Goal: Check status: Check status

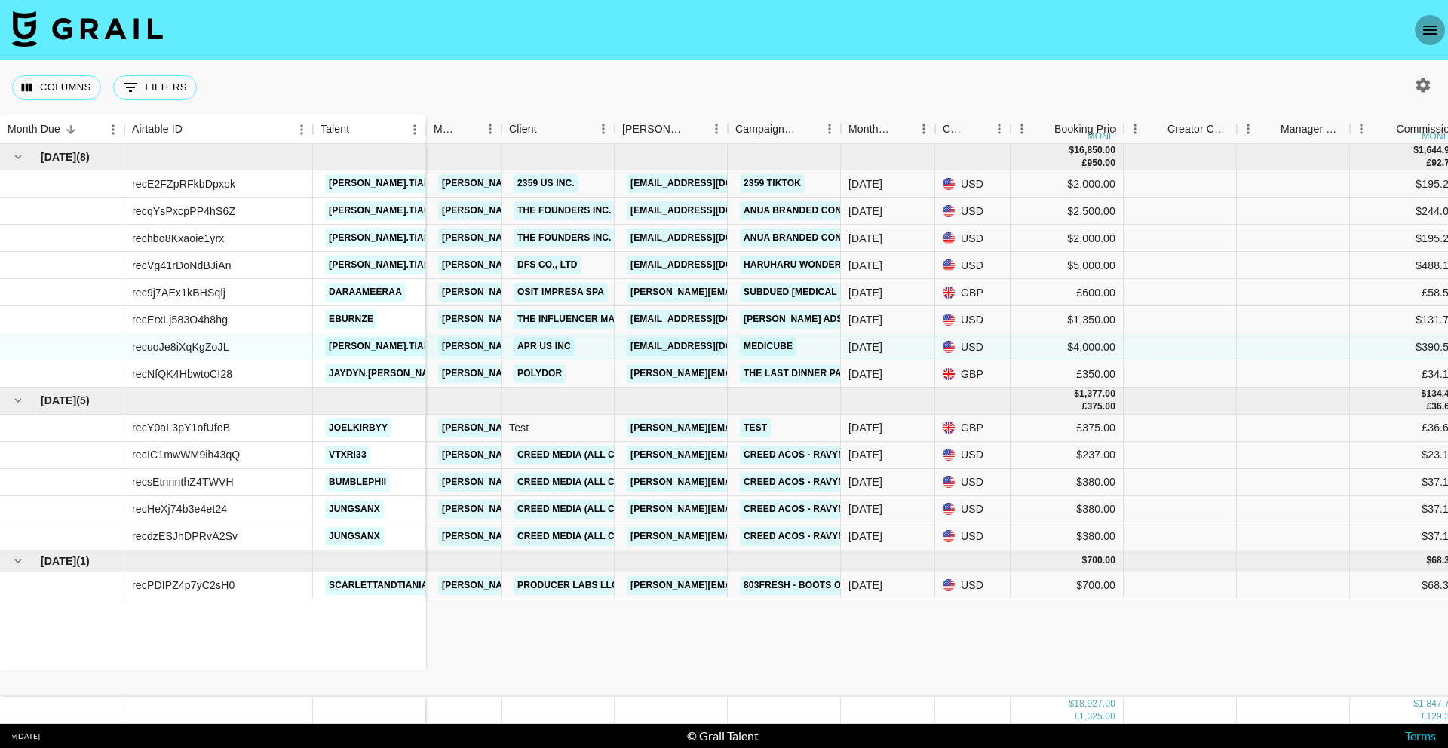
click at [1430, 35] on icon "open drawer" at bounding box center [1430, 30] width 18 height 18
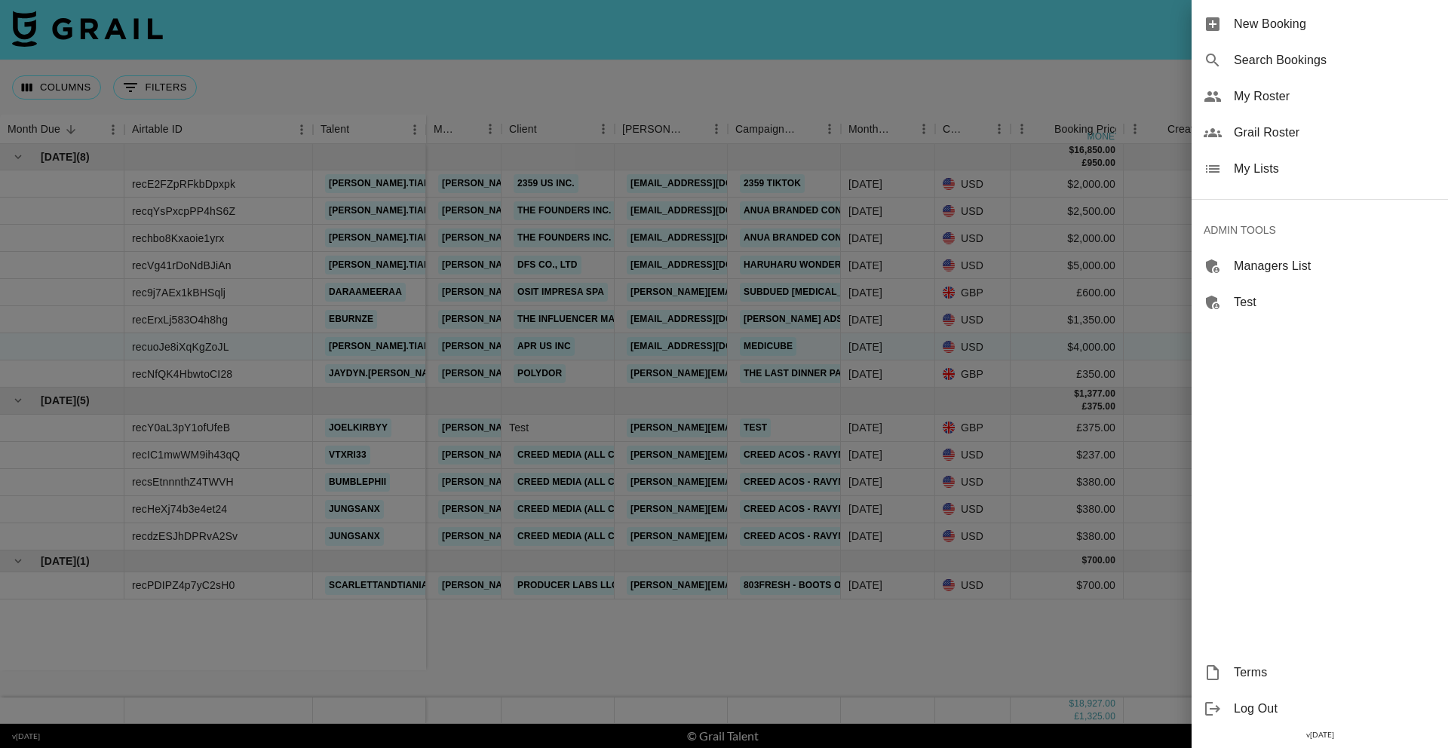
click at [1299, 60] on span "Search Bookings" at bounding box center [1335, 60] width 202 height 18
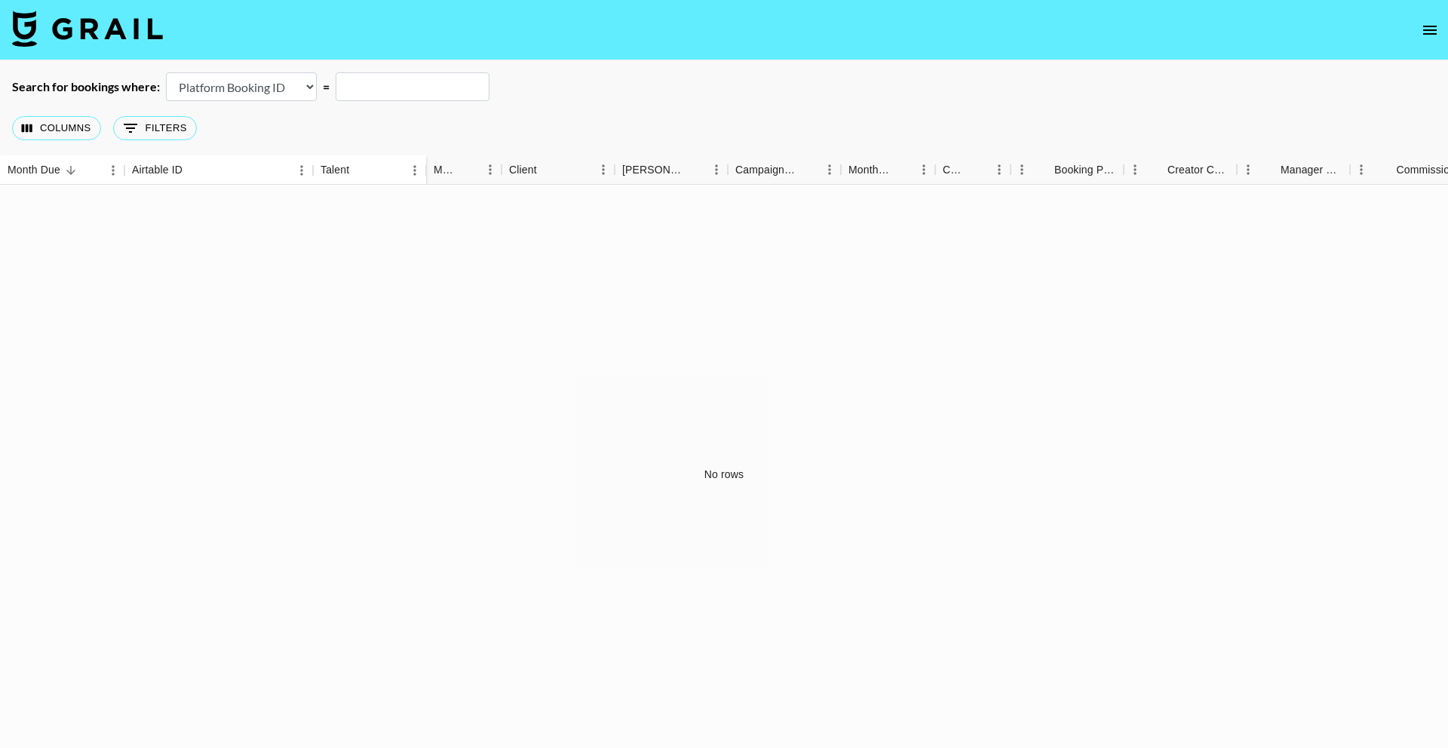
click at [264, 97] on select "Airtable Booking ID Platform Booking ID Platform Campaign ID" at bounding box center [241, 86] width 151 height 29
click at [271, 84] on select "Airtable Booking ID Platform Booking ID Platform Campaign ID" at bounding box center [241, 86] width 151 height 29
select select "airtableId"
click at [389, 90] on input "text" at bounding box center [413, 86] width 154 height 29
paste input "recnXwJopmSgkD1ts"
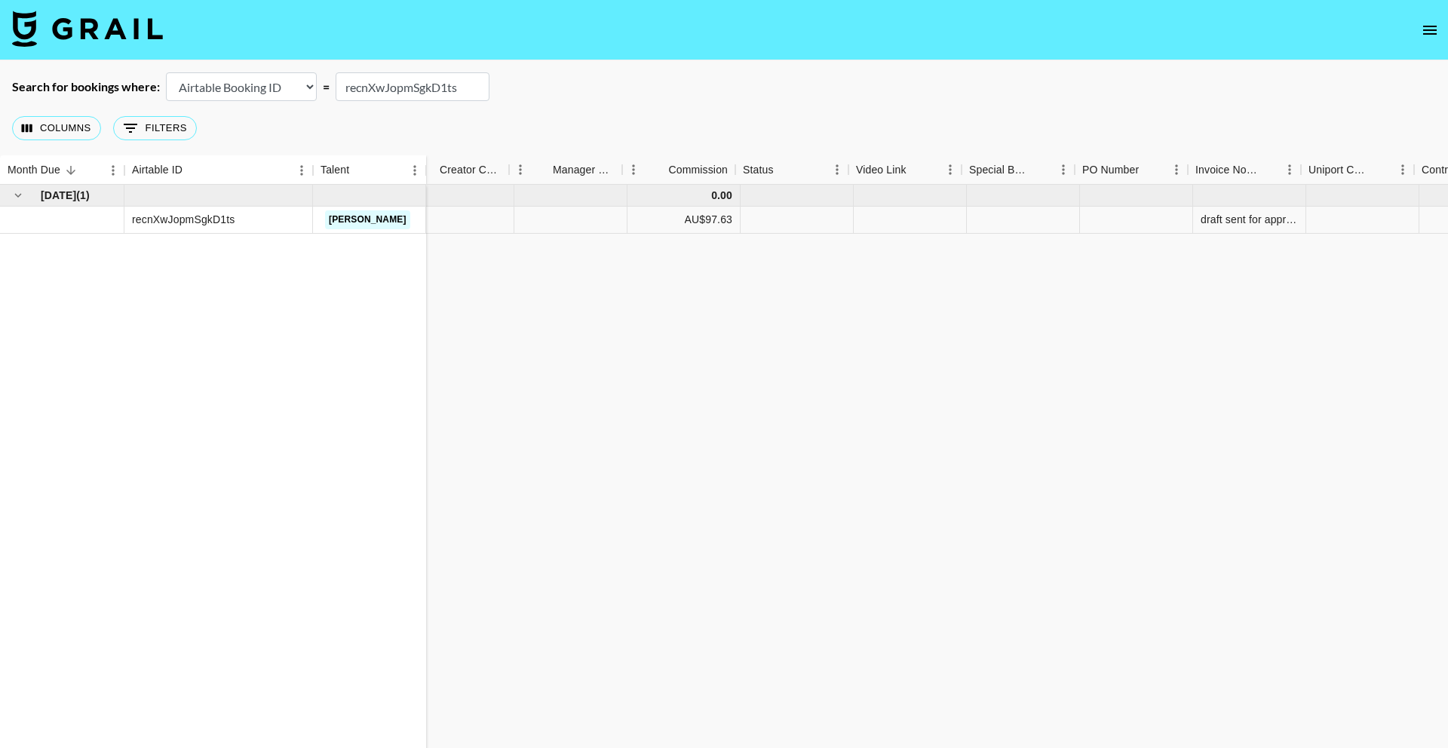
scroll to position [0, 742]
type input "recnXwJopmSgkD1ts"
click at [1118, 225] on div at bounding box center [1117, 220] width 113 height 27
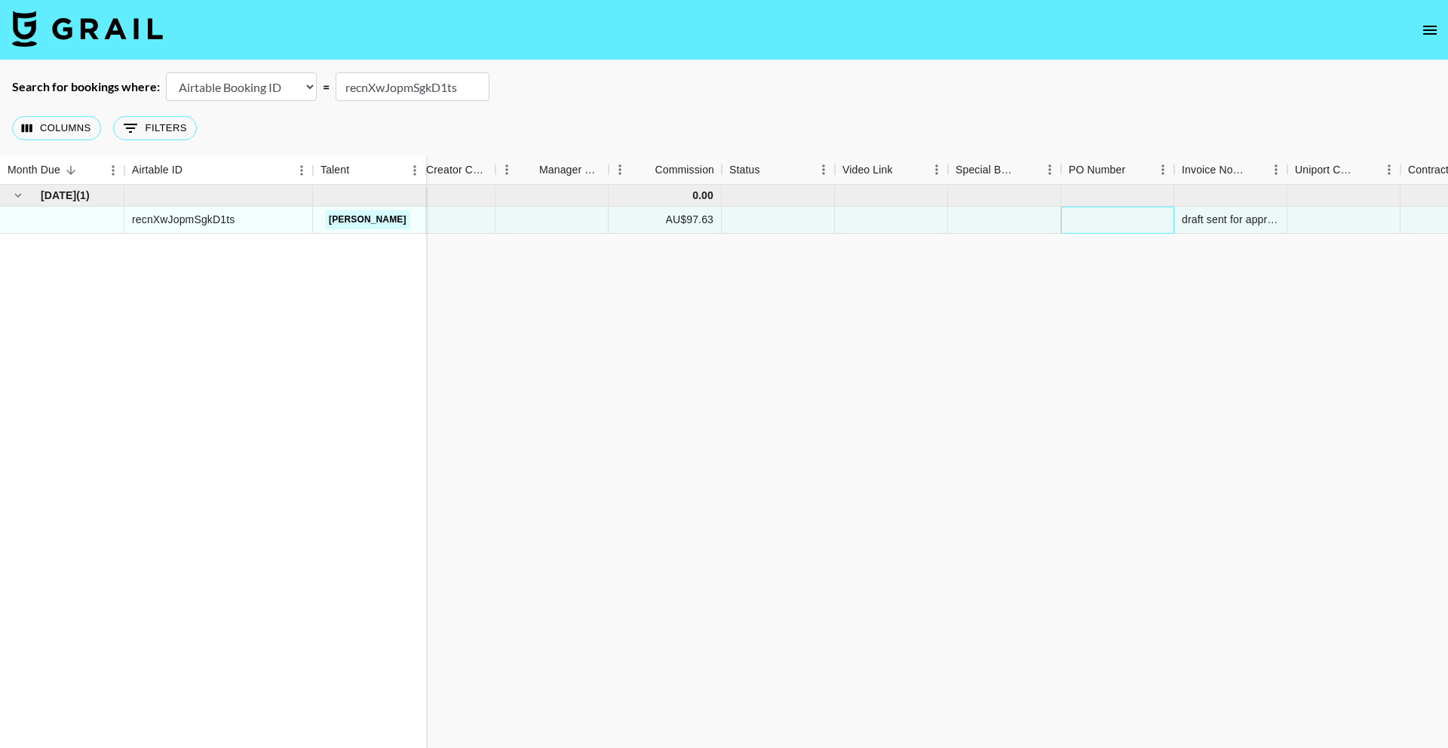
click at [1106, 219] on div at bounding box center [1117, 220] width 113 height 27
click at [1116, 221] on div at bounding box center [1117, 220] width 113 height 27
click at [1115, 223] on div at bounding box center [1117, 220] width 113 height 27
click at [1095, 223] on div at bounding box center [1117, 220] width 113 height 27
click at [1093, 223] on div at bounding box center [1117, 220] width 113 height 27
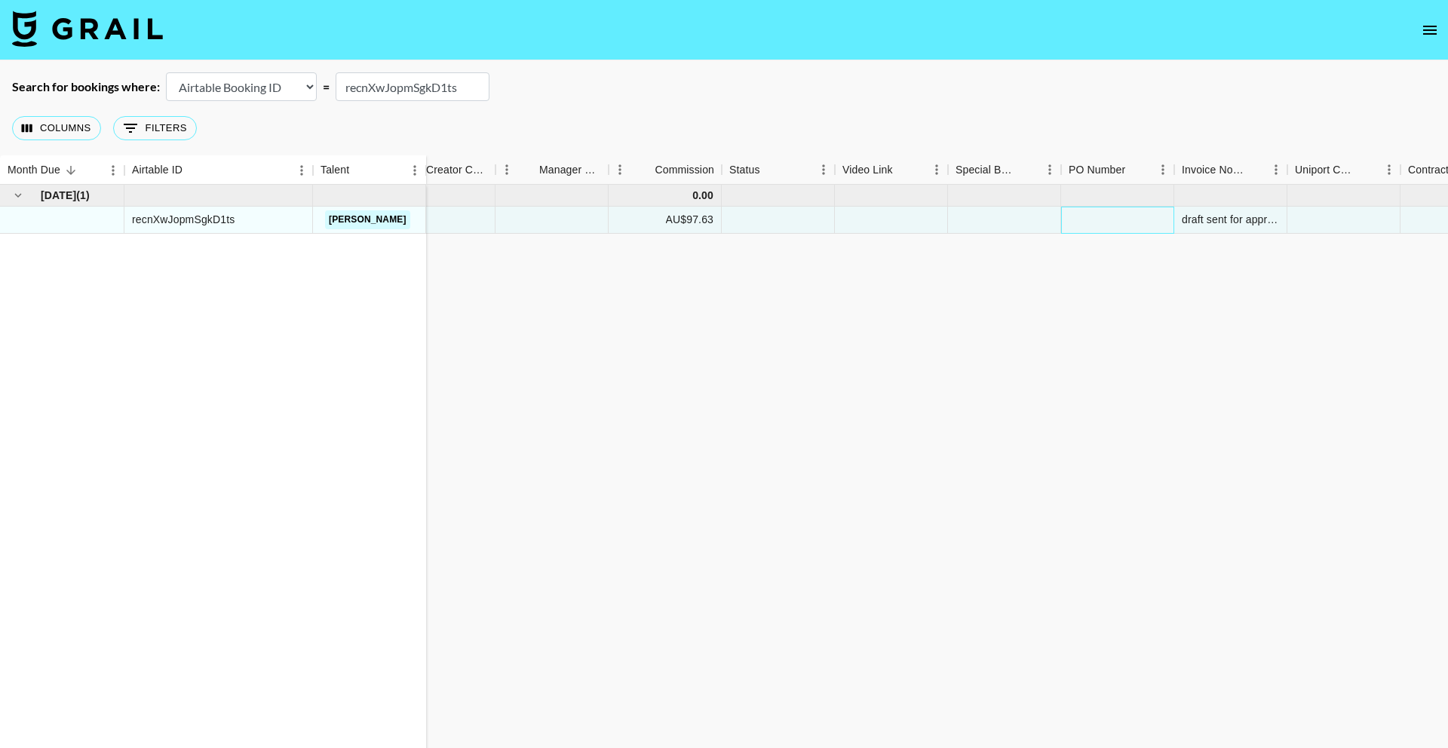
click at [1084, 220] on div at bounding box center [1117, 220] width 113 height 27
click at [1083, 220] on div at bounding box center [1117, 220] width 113 height 27
type input "7100032226"
click at [1087, 288] on div "[DATE] ( 1 ) recnXwJopmSgkD1ts [PERSON_NAME] 0.00 [PERSON_NAME][EMAIL_ADDRESS][…" at bounding box center [585, 475] width 2655 height 580
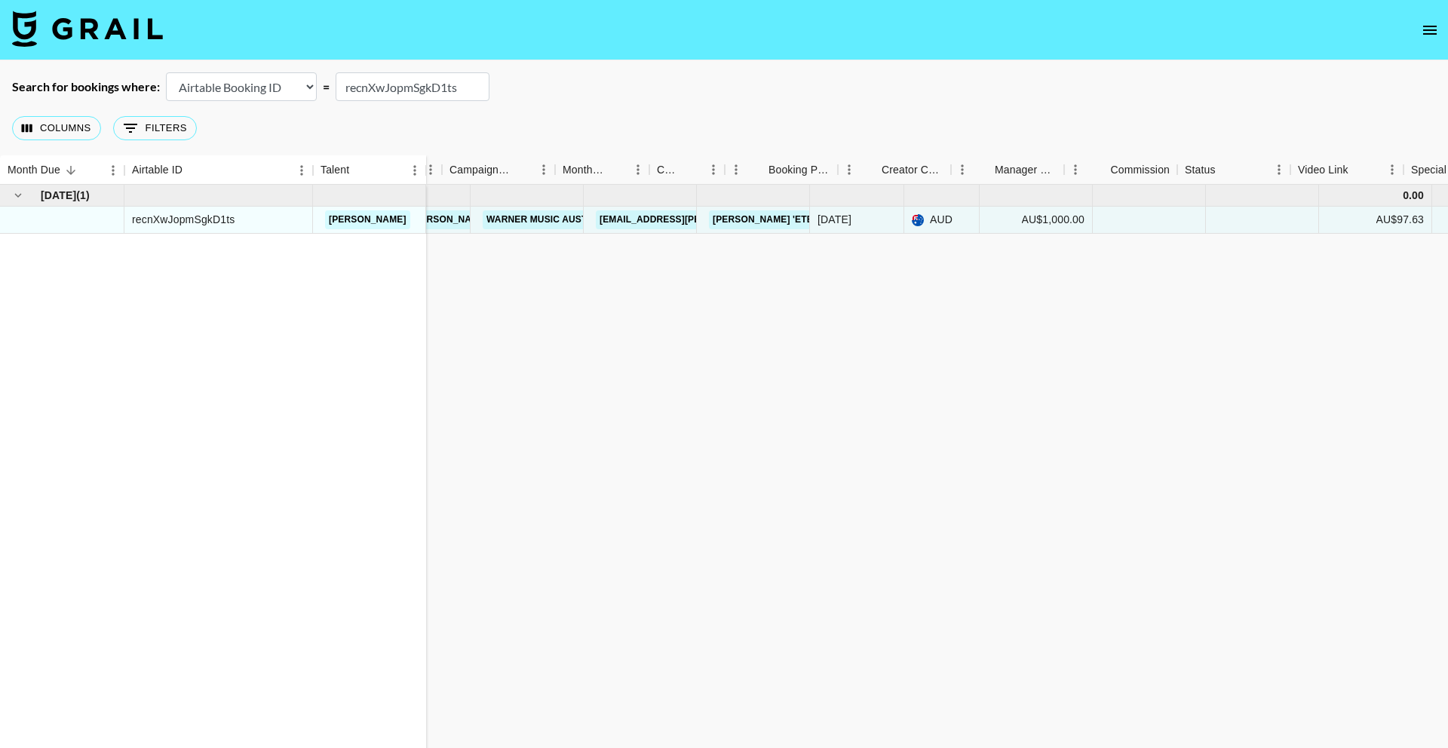
scroll to position [0, 0]
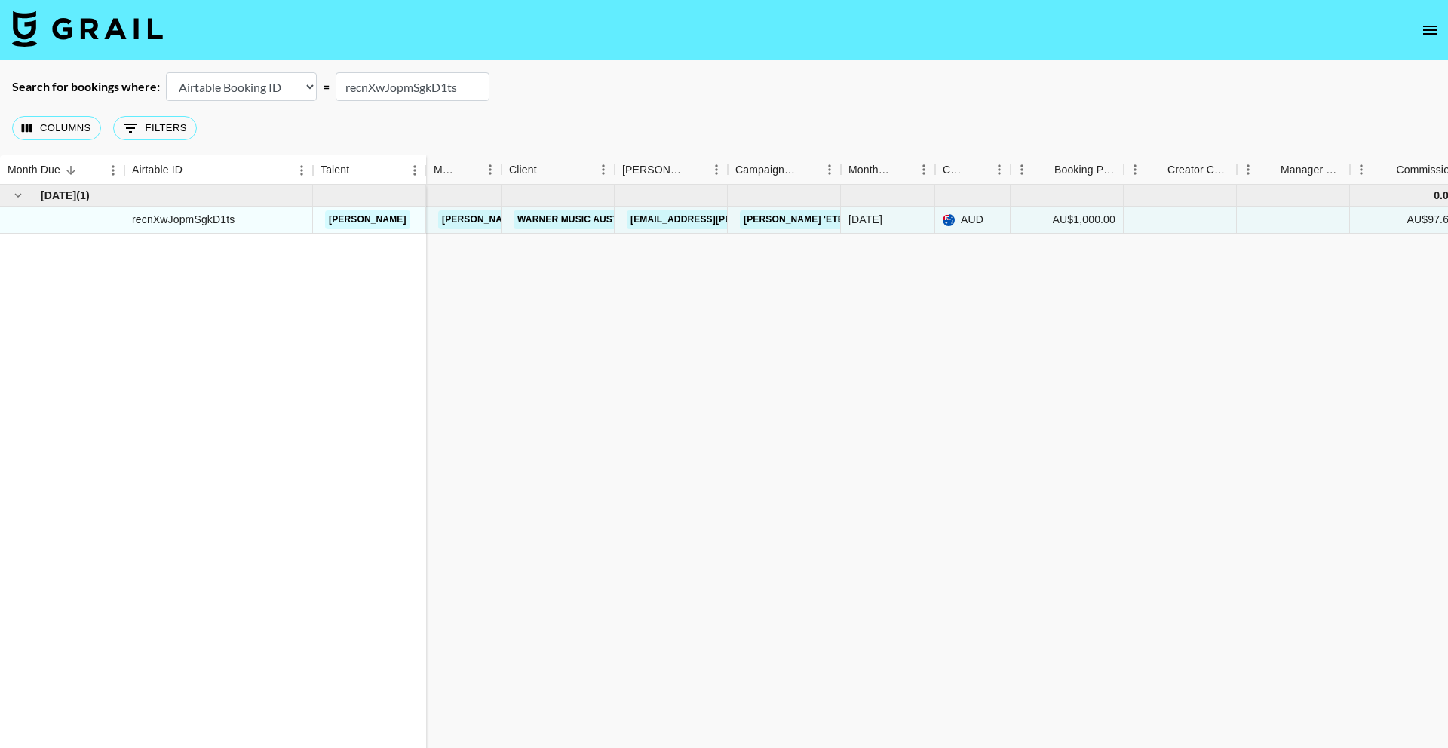
click at [411, 89] on input "recnXwJopmSgkD1ts" at bounding box center [413, 86] width 154 height 29
paste input "MfyB18rTKtmCA4"
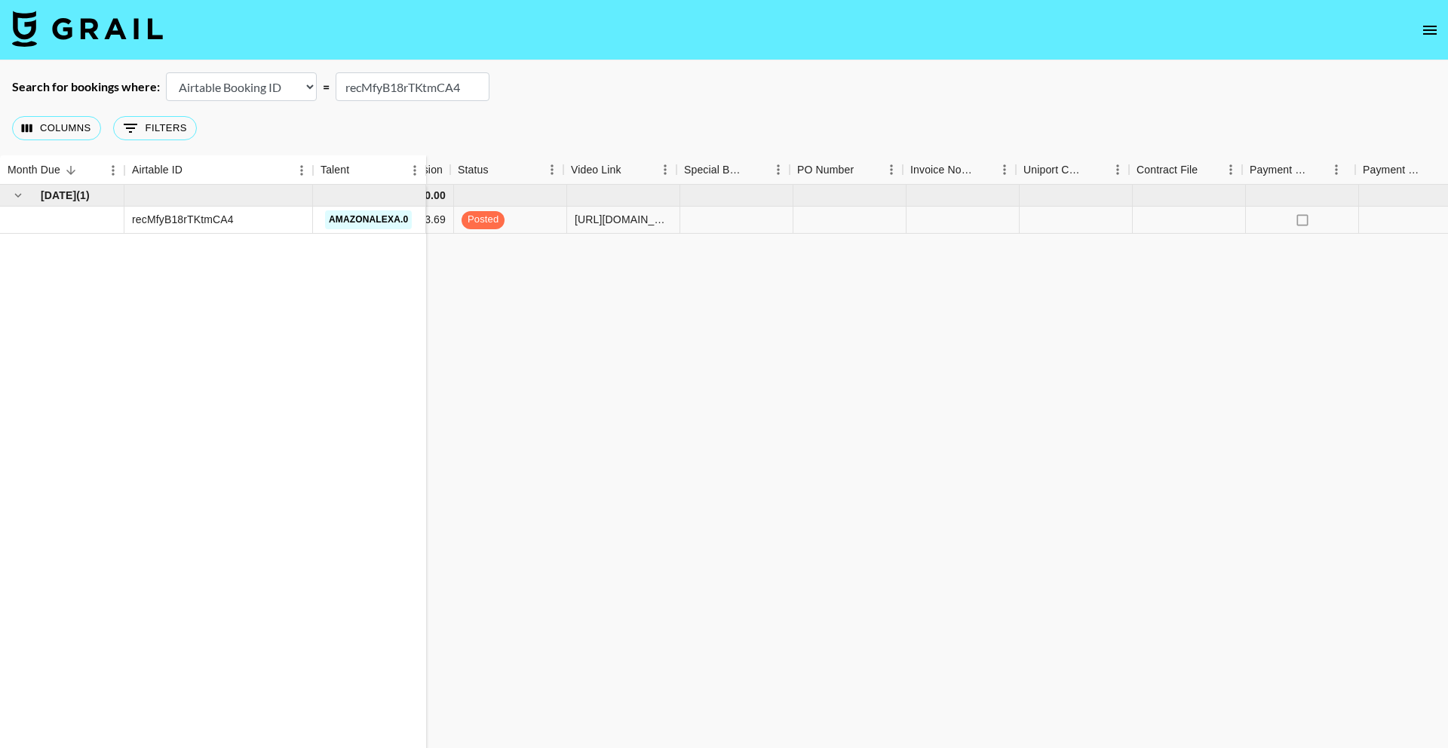
scroll to position [0, 1013]
type input "recMfyB18rTKtmCA4"
click at [839, 218] on div at bounding box center [846, 220] width 113 height 27
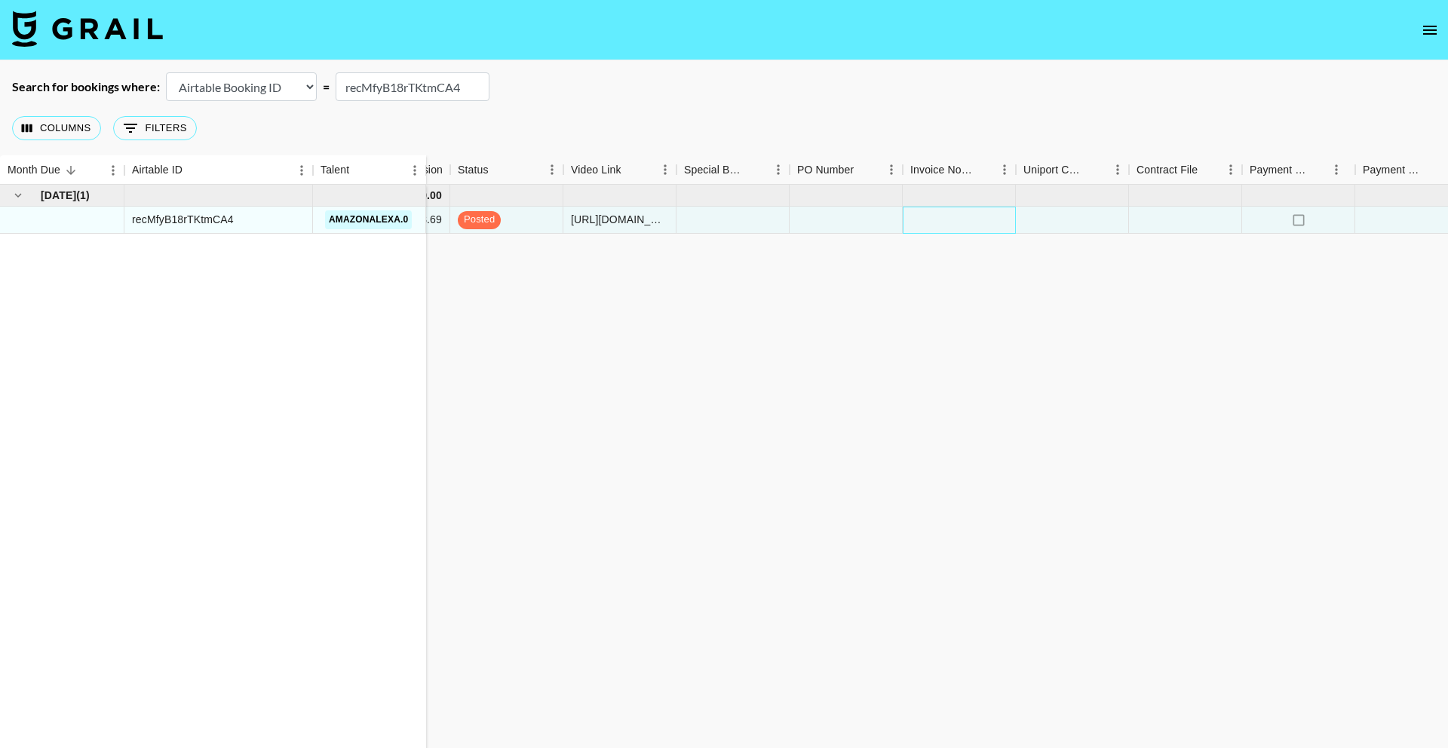
click at [978, 221] on div at bounding box center [959, 220] width 113 height 27
drag, startPoint x: 1067, startPoint y: 221, endPoint x: 814, endPoint y: 215, distance: 253.6
click at [1064, 220] on div at bounding box center [1072, 220] width 113 height 27
drag, startPoint x: 757, startPoint y: 212, endPoint x: 856, endPoint y: 220, distance: 99.9
click at [775, 215] on div at bounding box center [733, 220] width 113 height 27
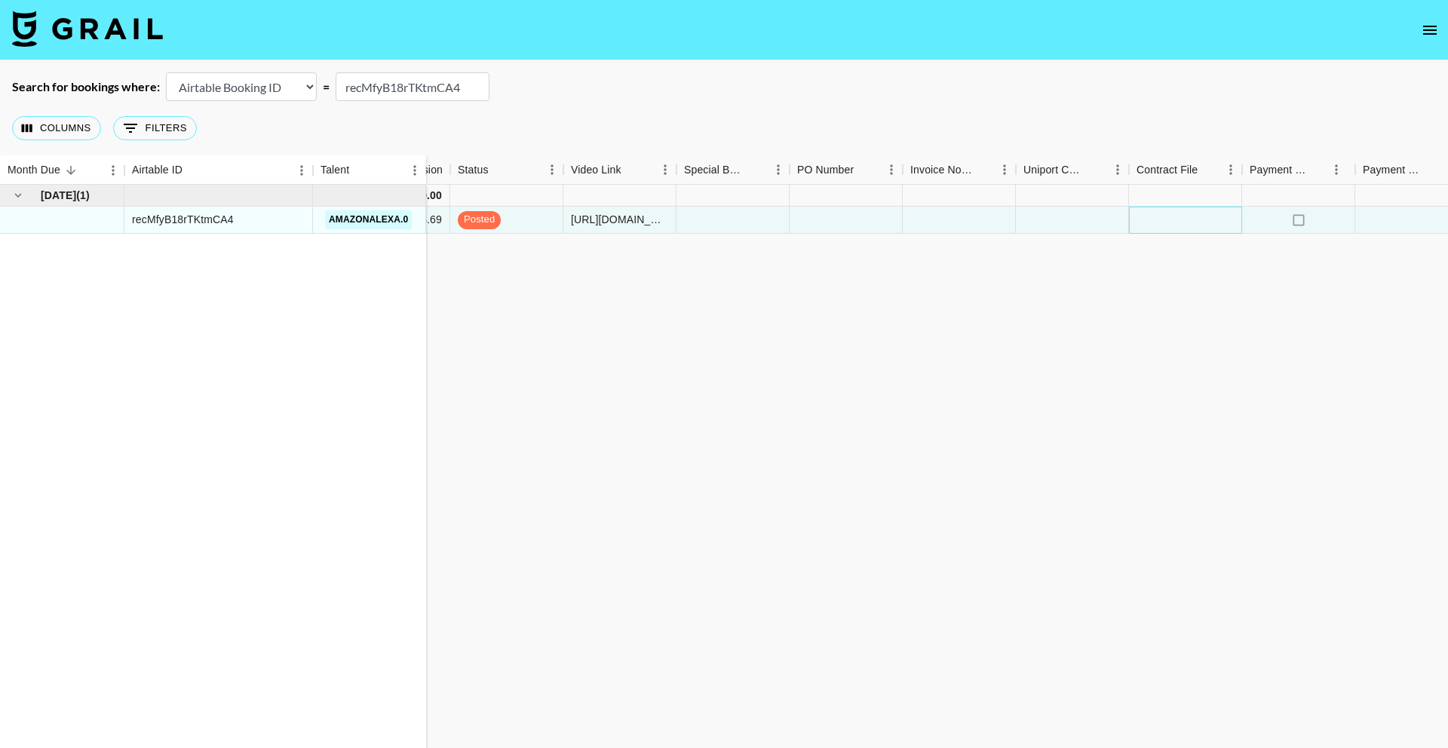
drag, startPoint x: 1173, startPoint y: 219, endPoint x: 1010, endPoint y: 199, distance: 164.1
click at [1173, 218] on div at bounding box center [1185, 220] width 113 height 27
click at [1164, 214] on div at bounding box center [1185, 220] width 113 height 27
click at [1163, 214] on div at bounding box center [1185, 220] width 113 height 27
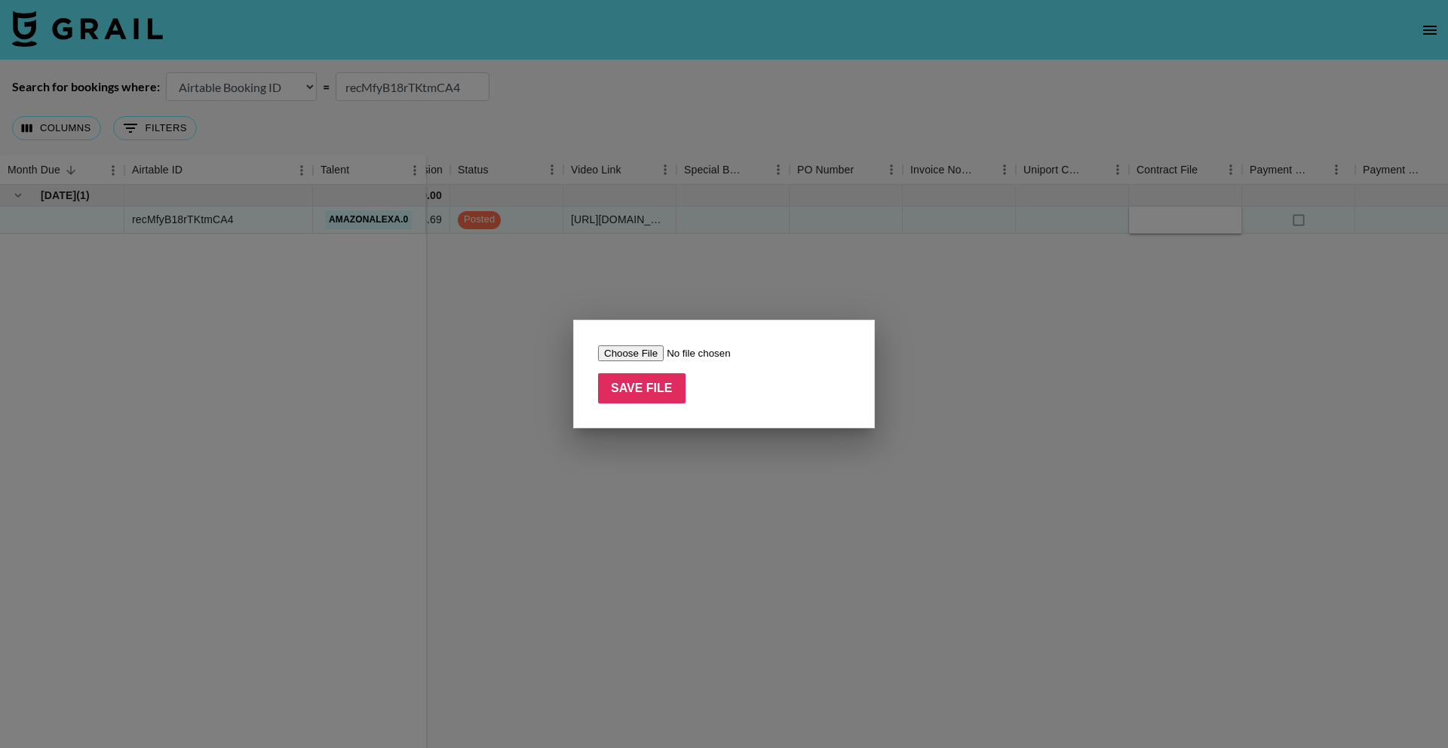
click at [644, 360] on input "file" at bounding box center [693, 354] width 191 height 16
type input "C:\fakepath\B2B [SKIN1004] Agreement-Agent Only_amazonalexa.0 (2).pdf"
click at [664, 396] on input "Save File" at bounding box center [642, 388] width 88 height 30
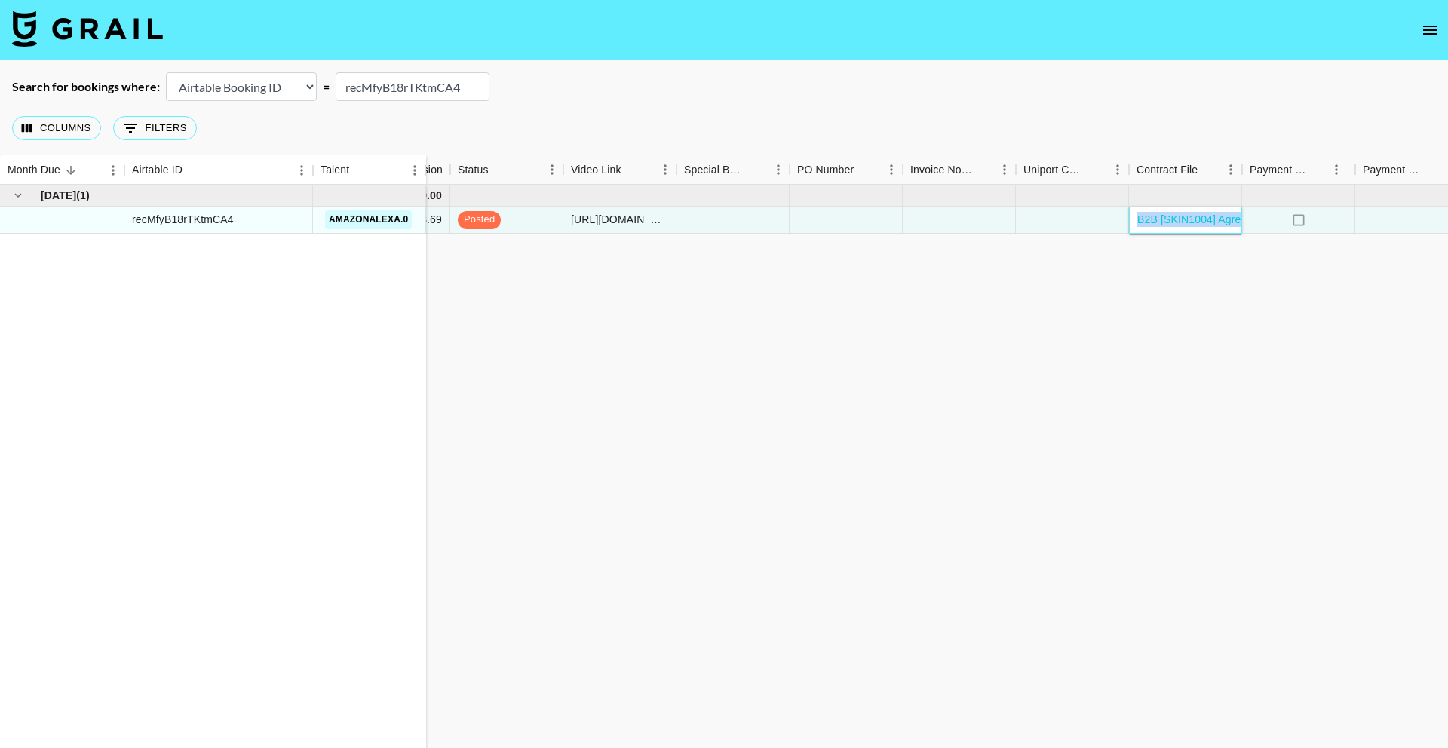
scroll to position [0, 1207]
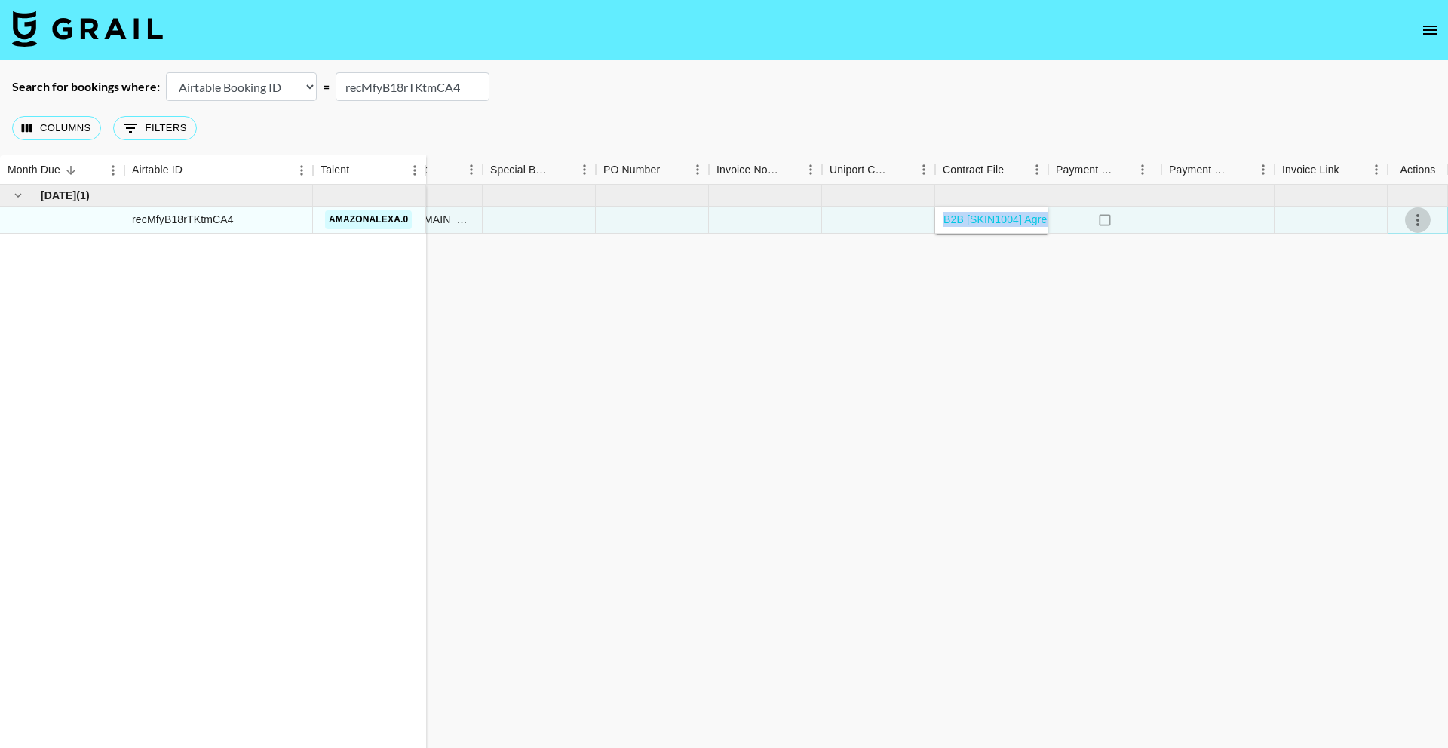
click at [1419, 221] on icon "select merge strategy" at bounding box center [1418, 220] width 18 height 18
click at [1399, 366] on div "Approve" at bounding box center [1385, 361] width 46 height 18
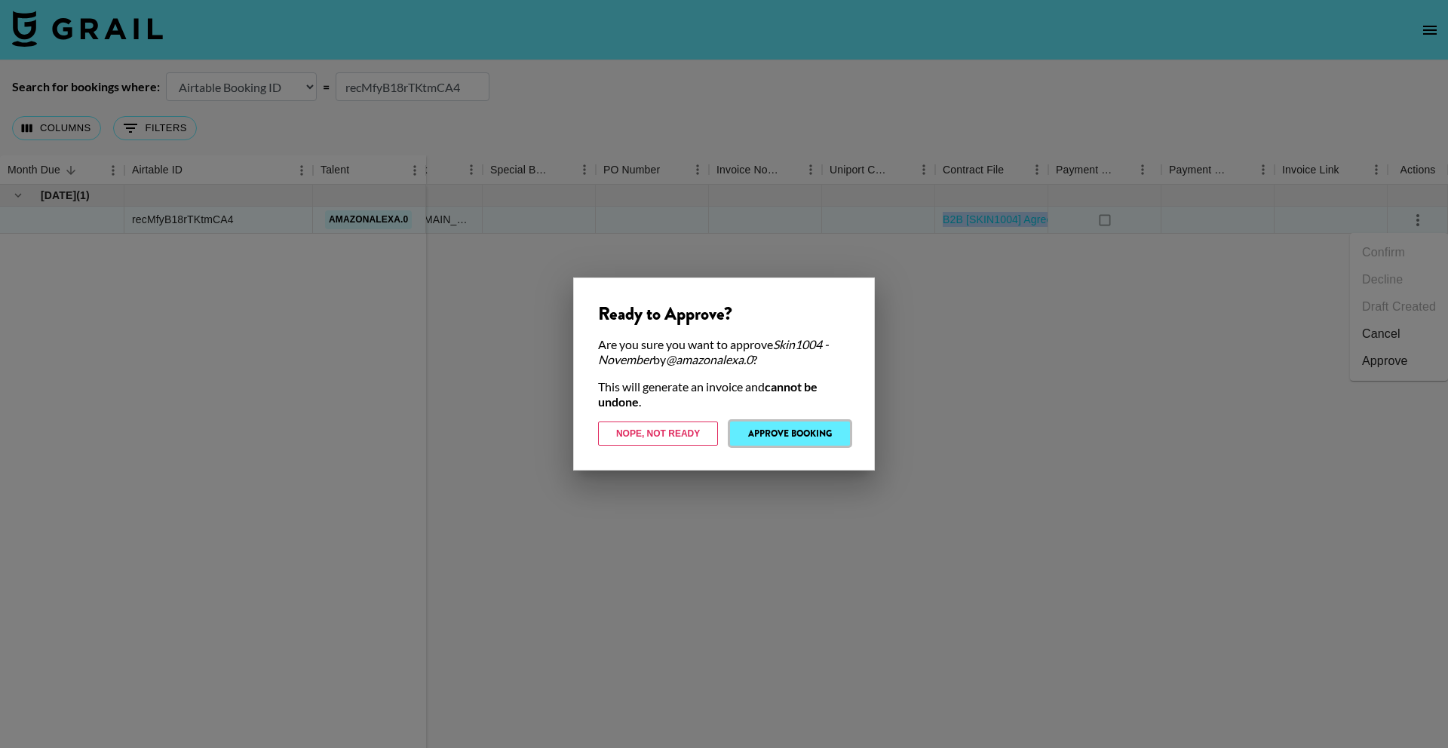
click at [794, 437] on button "Approve Booking" at bounding box center [790, 434] width 120 height 24
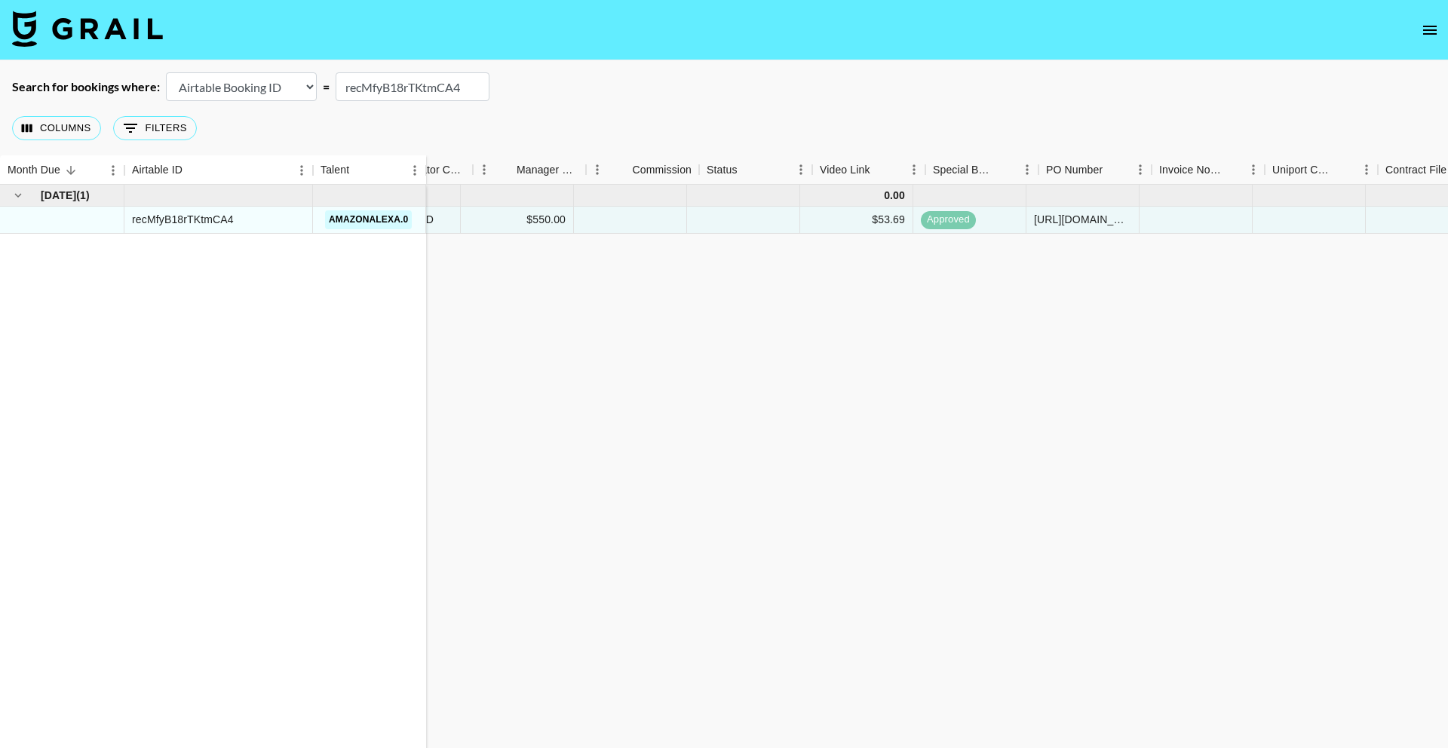
scroll to position [0, 413]
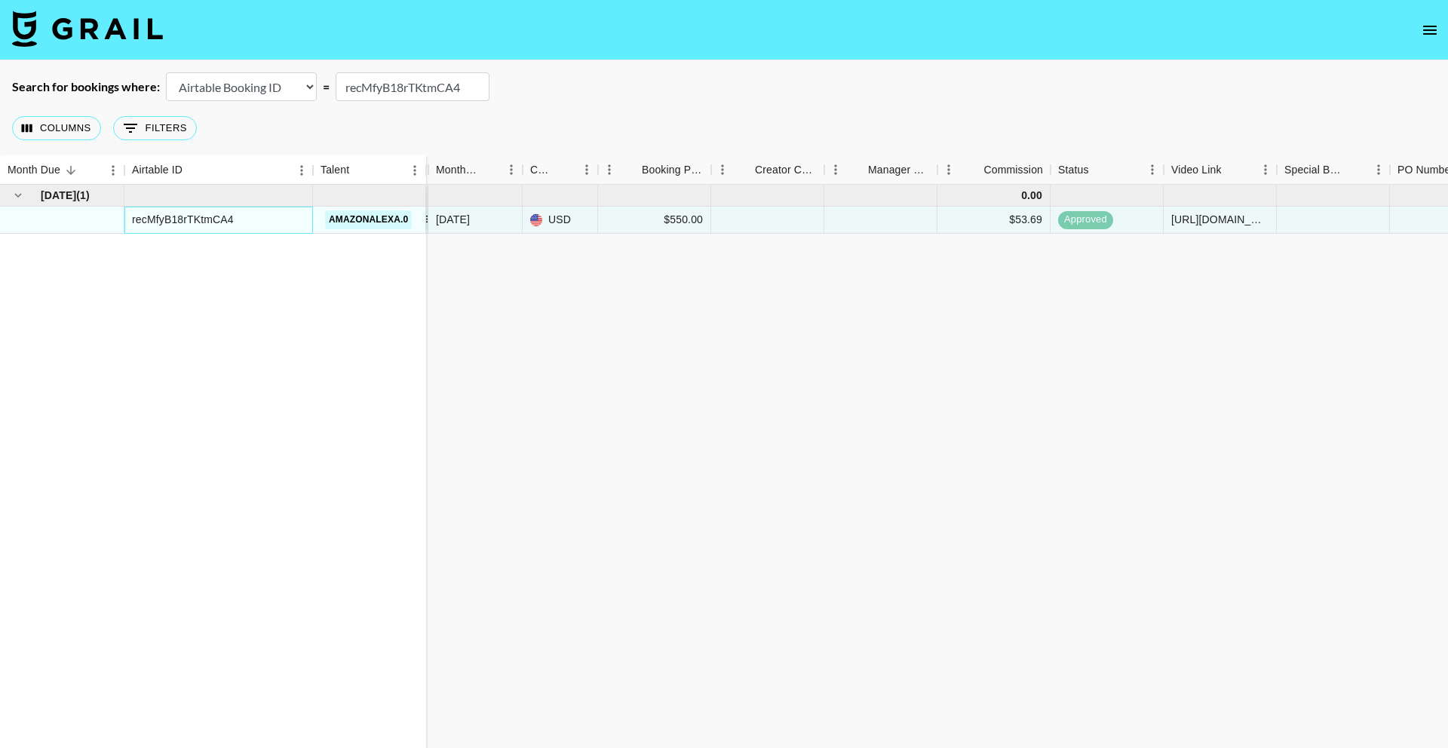
click at [202, 220] on div "recMfyB18rTKtmCA4" at bounding box center [183, 219] width 102 height 15
copy div "recMfyB18rTKtmCA4"
click at [564, 303] on div "[DATE] ( 1 ) recMfyB18rTKtmCA4 amazonalexa.0 0.00 [EMAIL_ADDRESS][DOMAIN_NAME] …" at bounding box center [914, 475] width 2655 height 580
